Goal: Task Accomplishment & Management: Complete application form

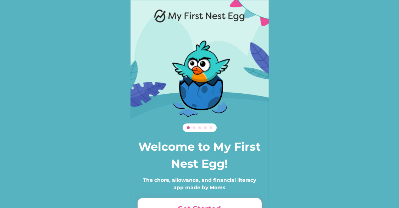
scroll to position [49, 0]
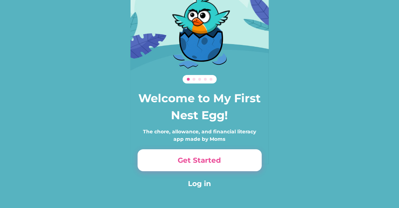
click at [204, 141] on div "The chore, allowance, and financial literacy app made by Moms" at bounding box center [199, 135] width 124 height 15
click at [203, 163] on button "Get Started" at bounding box center [199, 160] width 124 height 22
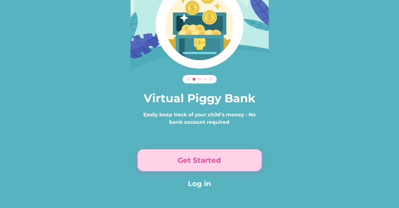
click at [203, 163] on button "Get Started" at bounding box center [199, 160] width 124 height 22
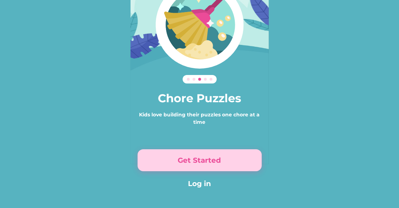
click at [203, 163] on button "Get Started" at bounding box center [199, 160] width 124 height 22
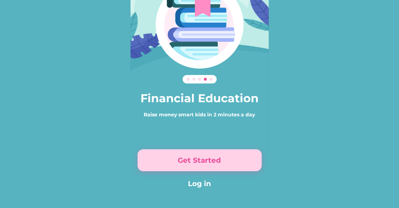
click at [203, 163] on button "Get Started" at bounding box center [199, 160] width 124 height 22
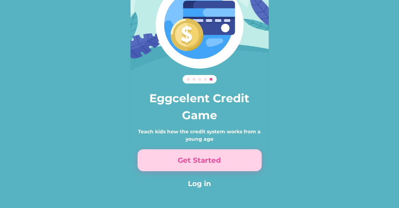
click at [203, 163] on button "Get Started" at bounding box center [199, 160] width 124 height 22
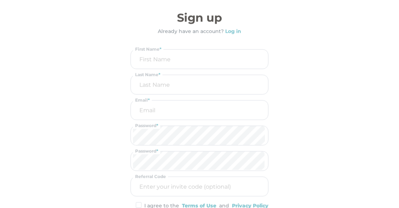
click at [203, 163] on div "Sign up Already have an account? Log in First Name * Last Name * Email * Passwo…" at bounding box center [199, 127] width 138 height 237
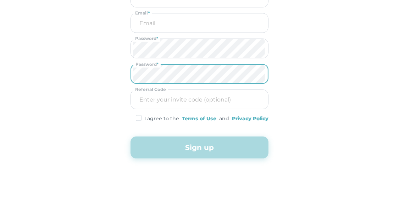
scroll to position [0, 0]
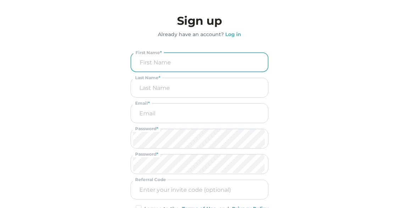
click at [187, 63] on input "input" at bounding box center [199, 62] width 132 height 18
type input "[PERSON_NAME]"
type input "B"
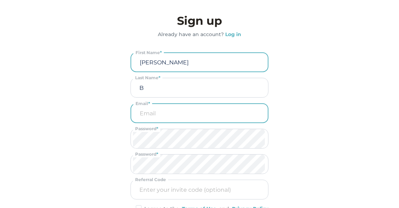
click at [156, 118] on input "email" at bounding box center [199, 113] width 132 height 18
type input "[PERSON_NAME][EMAIL_ADDRESS][DOMAIN_NAME]"
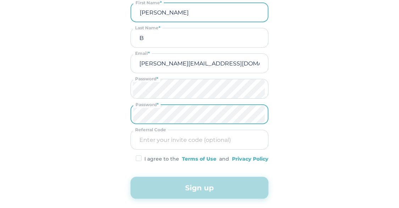
scroll to position [54, 0]
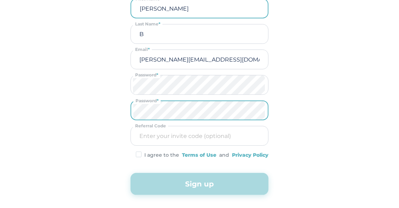
click at [137, 155] on img at bounding box center [139, 155] width 6 height 6
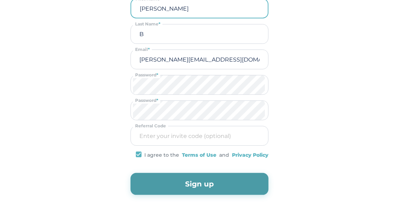
click at [163, 182] on button "Sign up" at bounding box center [199, 184] width 138 height 22
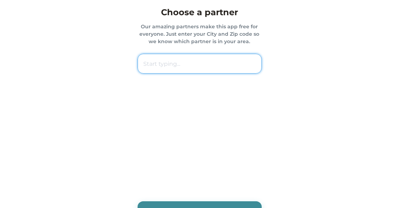
click at [200, 61] on input "text" at bounding box center [199, 64] width 124 height 20
paste input "44904 [GEOGRAPHIC_DATA]"
type input "44904 [GEOGRAPHIC_DATA]"
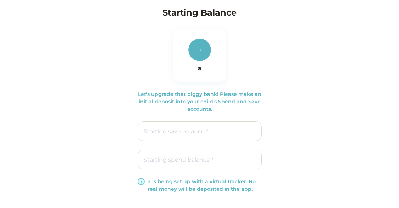
scroll to position [57, 0]
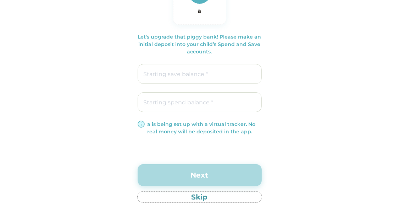
click at [199, 198] on button "Skip" at bounding box center [199, 197] width 124 height 11
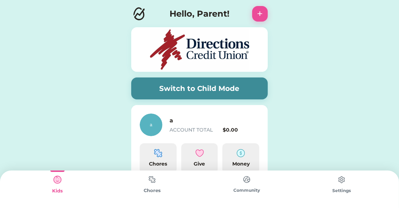
click at [343, 180] on img at bounding box center [341, 180] width 14 height 14
